Goal: Information Seeking & Learning: Learn about a topic

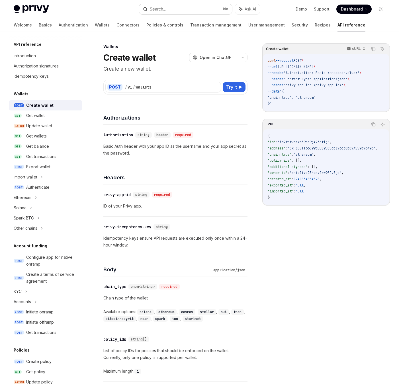
click at [154, 12] on div "Search..." at bounding box center [158, 9] width 16 height 7
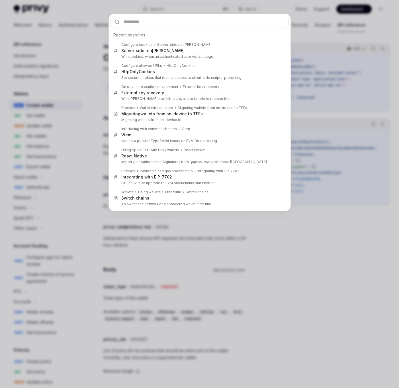
click at [86, 26] on div "Recent searches Configure cookies Server- side [PERSON_NAME] Server- side [PERS…" at bounding box center [199, 194] width 399 height 388
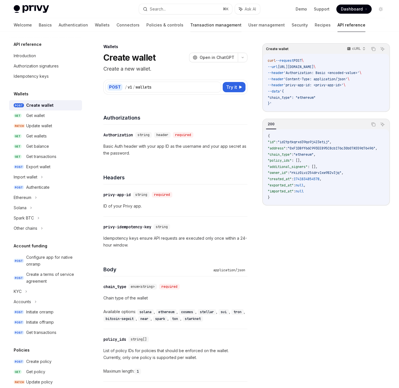
click at [190, 29] on link "Transaction management" at bounding box center [215, 25] width 51 height 14
type textarea "*"
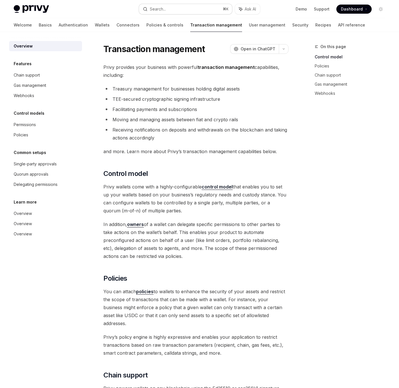
click at [162, 11] on div "Search..." at bounding box center [158, 9] width 16 height 7
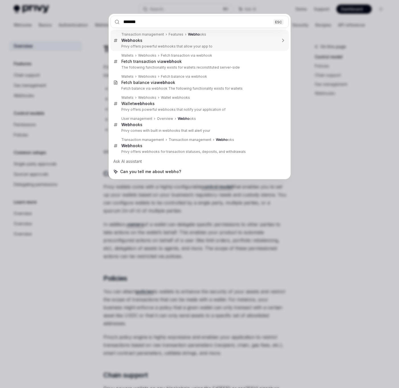
type input "********"
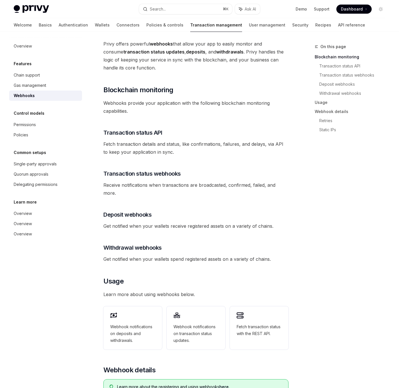
click at [34, 92] on div "Webhooks" at bounding box center [46, 95] width 65 height 7
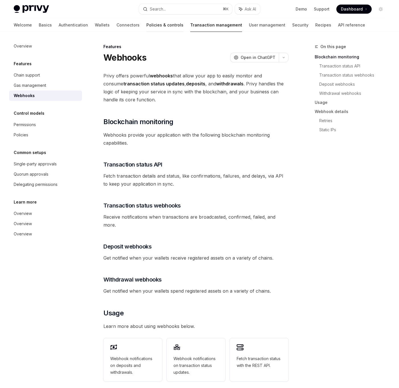
click at [146, 26] on link "Policies & controls" at bounding box center [164, 25] width 37 height 14
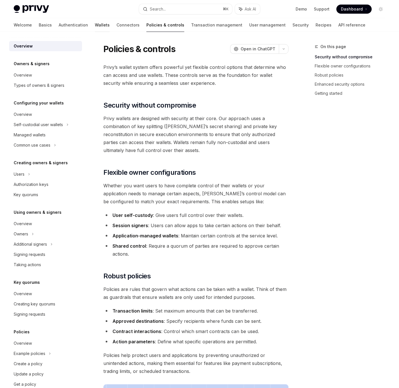
click at [95, 22] on link "Wallets" at bounding box center [102, 25] width 15 height 14
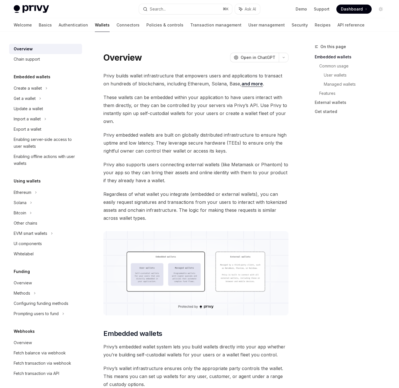
scroll to position [101, 0]
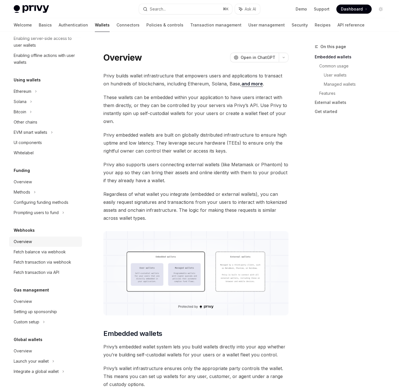
click at [33, 244] on div "Overview" at bounding box center [46, 241] width 65 height 7
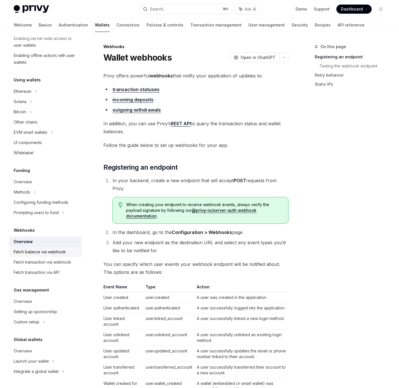
click at [34, 254] on div "Fetch balance via webhook" at bounding box center [40, 251] width 52 height 7
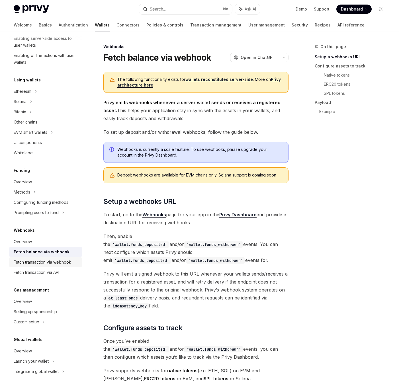
click at [34, 259] on div "Fetch transaction via webhook" at bounding box center [42, 262] width 57 height 7
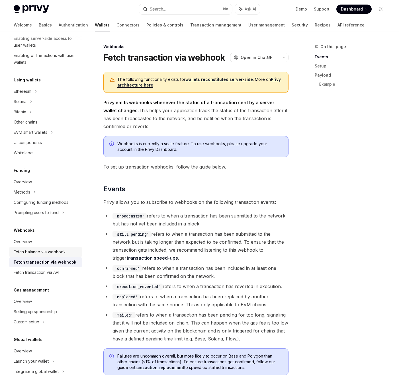
click at [30, 252] on div "Fetch balance via webhook" at bounding box center [40, 251] width 52 height 7
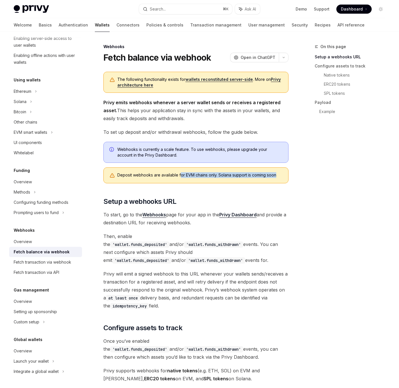
drag, startPoint x: 179, startPoint y: 176, endPoint x: 279, endPoint y: 174, distance: 99.6
click at [276, 174] on div "Deposit webhooks are available for EVM chains only. Solana support is coming so…" at bounding box center [199, 175] width 165 height 6
click at [281, 174] on div "Deposit webhooks are available for EVM chains only. Solana support is coming so…" at bounding box center [199, 175] width 165 height 6
drag, startPoint x: 281, startPoint y: 174, endPoint x: 183, endPoint y: 174, distance: 97.3
click at [183, 174] on div "Deposit webhooks are available for EVM chains only. Solana support is coming so…" at bounding box center [199, 175] width 165 height 6
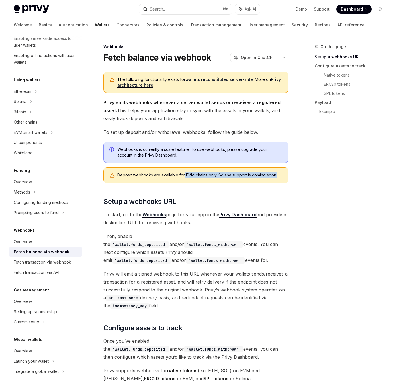
click at [183, 174] on div "Deposit webhooks are available for EVM chains only. Solana support is coming so…" at bounding box center [199, 175] width 165 height 6
click at [114, 161] on div "Webhooks is currently a scale feature. To use webhooks, please upgrade your acc…" at bounding box center [195, 152] width 185 height 21
drag, startPoint x: 112, startPoint y: 57, endPoint x: 176, endPoint y: 62, distance: 64.5
click at [175, 61] on h1 "Fetch balance via webhook" at bounding box center [157, 57] width 108 height 10
click at [176, 62] on h1 "Fetch balance via webhook" at bounding box center [157, 57] width 108 height 10
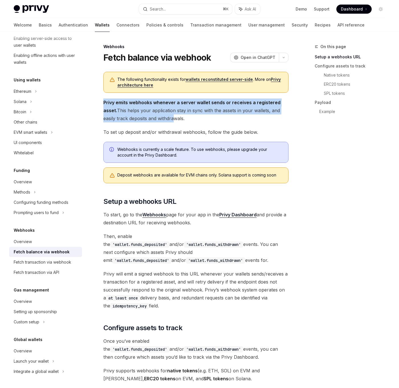
drag, startPoint x: 133, startPoint y: 94, endPoint x: 173, endPoint y: 122, distance: 48.6
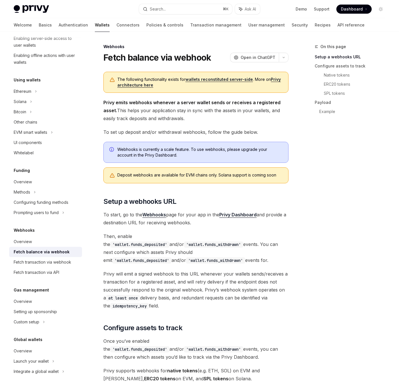
click at [173, 122] on span "Privy emits webhooks whenever a server wallet sends or receives a registered as…" at bounding box center [195, 110] width 185 height 24
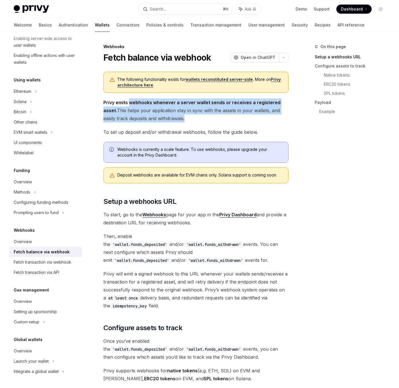
drag, startPoint x: 173, startPoint y: 122, endPoint x: 149, endPoint y: 100, distance: 32.0
click at [149, 100] on span "Privy emits webhooks whenever a server wallet sends or receives a registered as…" at bounding box center [195, 110] width 185 height 24
click at [149, 100] on strong "Privy emits webhooks whenever a server wallet sends or receives a registered as…" at bounding box center [191, 107] width 177 height 14
drag, startPoint x: 149, startPoint y: 100, endPoint x: 188, endPoint y: 119, distance: 43.1
click at [187, 118] on span "Privy emits webhooks whenever a server wallet sends or receives a registered as…" at bounding box center [195, 110] width 185 height 24
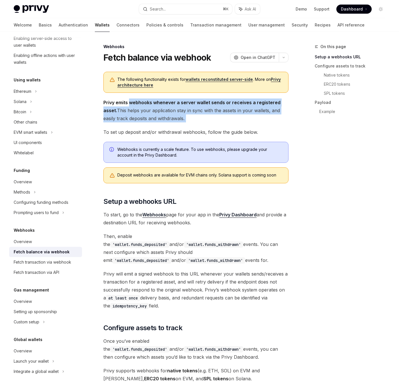
click at [188, 119] on span "Privy emits webhooks whenever a server wallet sends or receives a registered as…" at bounding box center [195, 110] width 185 height 24
drag, startPoint x: 188, startPoint y: 119, endPoint x: 165, endPoint y: 102, distance: 28.7
click at [165, 102] on span "Privy emits webhooks whenever a server wallet sends or receives a registered as…" at bounding box center [195, 110] width 185 height 24
click at [164, 102] on strong "Privy emits webhooks whenever a server wallet sends or receives a registered as…" at bounding box center [191, 107] width 177 height 14
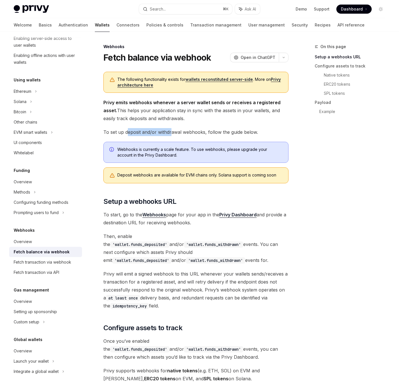
drag, startPoint x: 127, startPoint y: 131, endPoint x: 172, endPoint y: 132, distance: 44.4
click at [172, 132] on span "To set up deposit and/or withdrawal webhooks, follow the guide below." at bounding box center [195, 132] width 185 height 8
drag, startPoint x: 136, startPoint y: 127, endPoint x: 185, endPoint y: 131, distance: 49.4
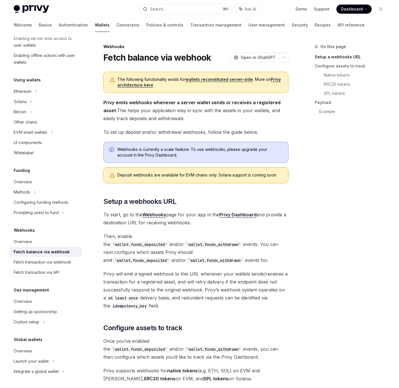
click at [211, 131] on span "To set up deposit and/or withdrawal webhooks, follow the guide below." at bounding box center [195, 132] width 185 height 8
drag, startPoint x: 162, startPoint y: 175, endPoint x: 243, endPoint y: 175, distance: 81.6
click at [243, 175] on div "Deposit webhooks are available for EVM chains only. Solana support is coming so…" at bounding box center [199, 175] width 165 height 6
drag, startPoint x: 221, startPoint y: 174, endPoint x: 283, endPoint y: 187, distance: 63.6
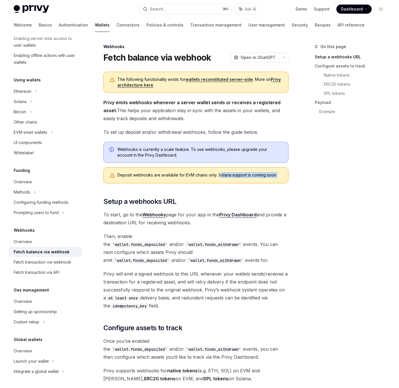
click at [282, 182] on div "Deposit webhooks are available for EVM chains only. Solana support is coming so…" at bounding box center [195, 175] width 185 height 16
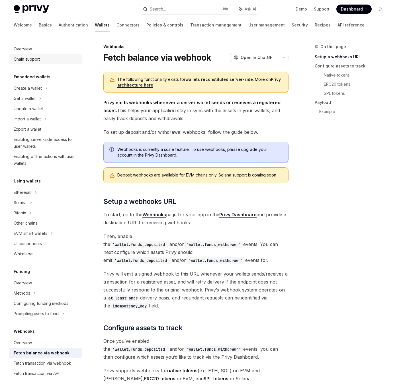
click at [26, 55] on link "Chain support" at bounding box center [45, 59] width 73 height 10
type textarea "*"
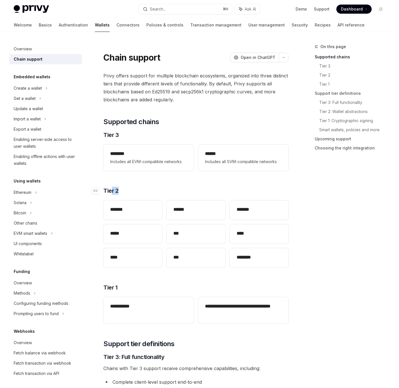
drag, startPoint x: 123, startPoint y: 192, endPoint x: 111, endPoint y: 190, distance: 12.1
click at [111, 190] on h3 "​ Tier 2" at bounding box center [195, 191] width 185 height 8
click at [111, 190] on span "Tier 2" at bounding box center [110, 191] width 15 height 8
